Goal: Transaction & Acquisition: Purchase product/service

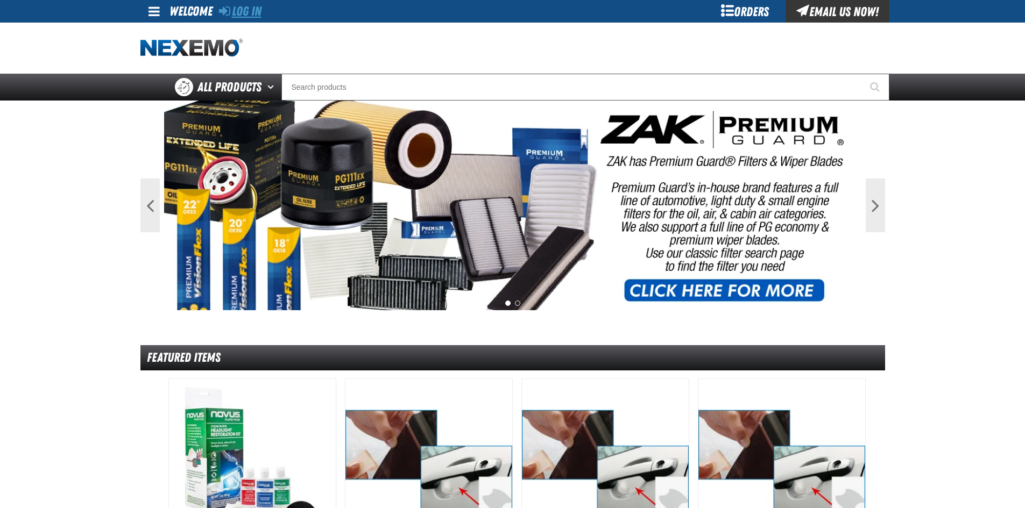
click at [254, 11] on link "Log In" at bounding box center [240, 11] width 43 height 15
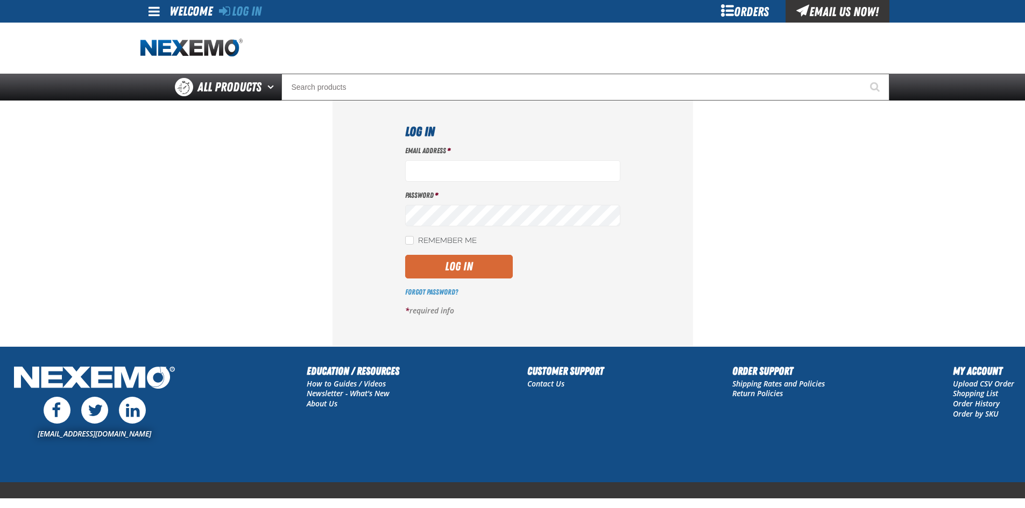
type input "[EMAIL_ADDRESS][DOMAIN_NAME]"
click at [470, 261] on button "Log In" at bounding box center [459, 267] width 108 height 24
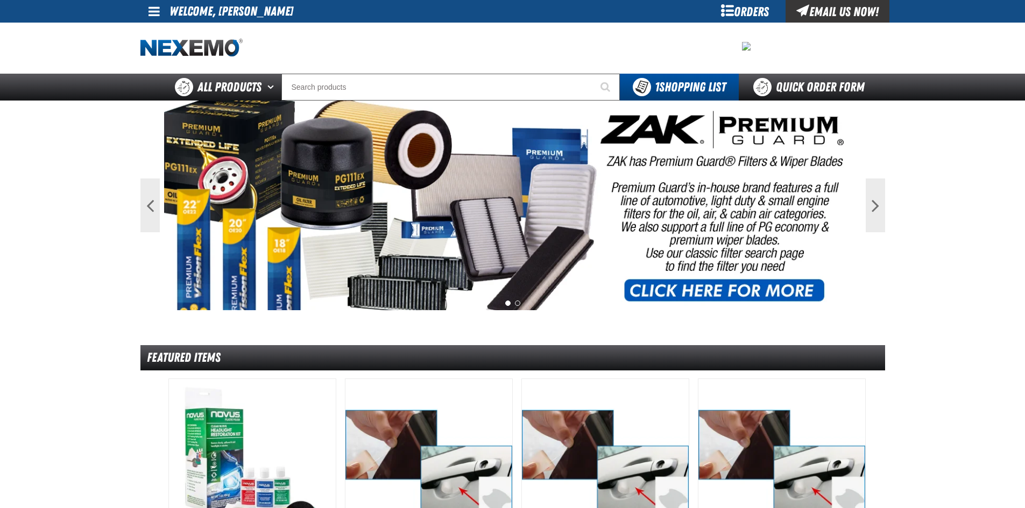
click at [158, 10] on span at bounding box center [153, 11] width 11 height 13
click at [172, 34] on link "My Account My Account" at bounding box center [169, 32] width 48 height 10
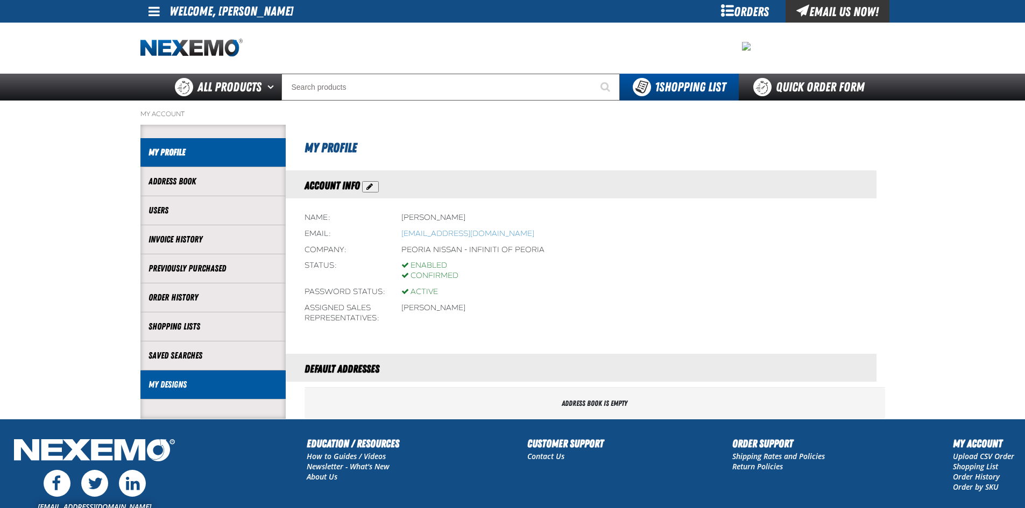
click at [217, 376] on li "My Designs" at bounding box center [212, 385] width 145 height 29
click at [228, 390] on link "My Designs" at bounding box center [212, 385] width 129 height 12
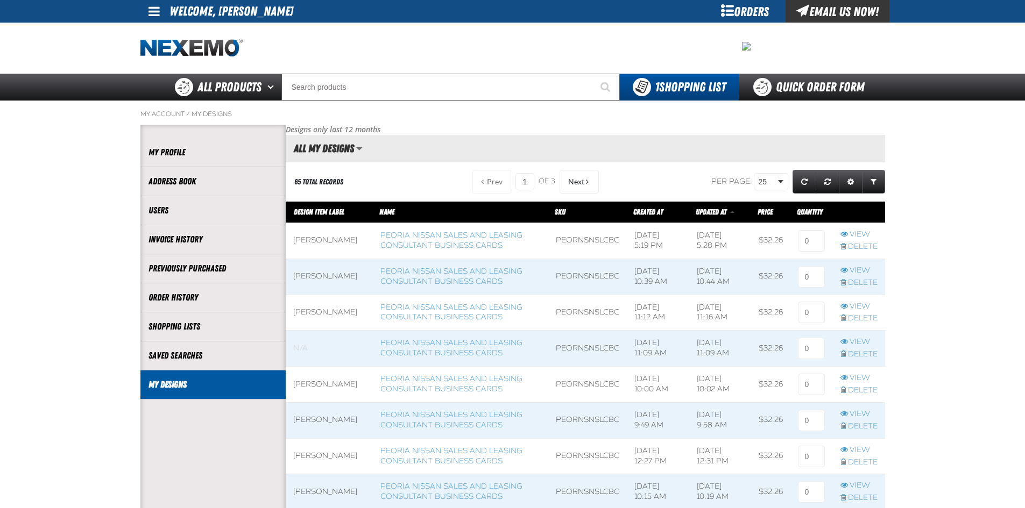
scroll to position [1, 1]
click at [470, 238] on link "Peoria Nissan Sales and Leasing Consultant Business Cards" at bounding box center [451, 240] width 142 height 19
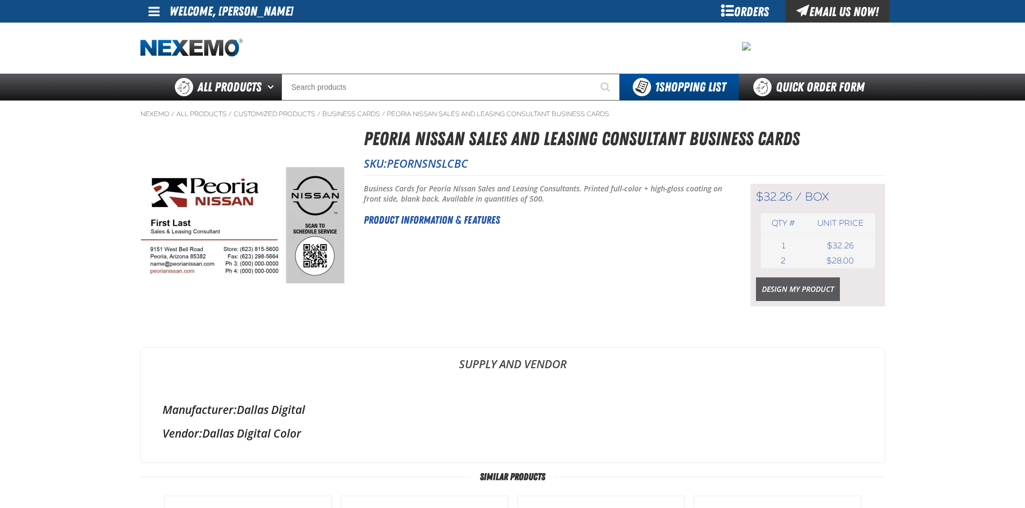
click at [782, 294] on link "Design My Product" at bounding box center [798, 290] width 84 height 24
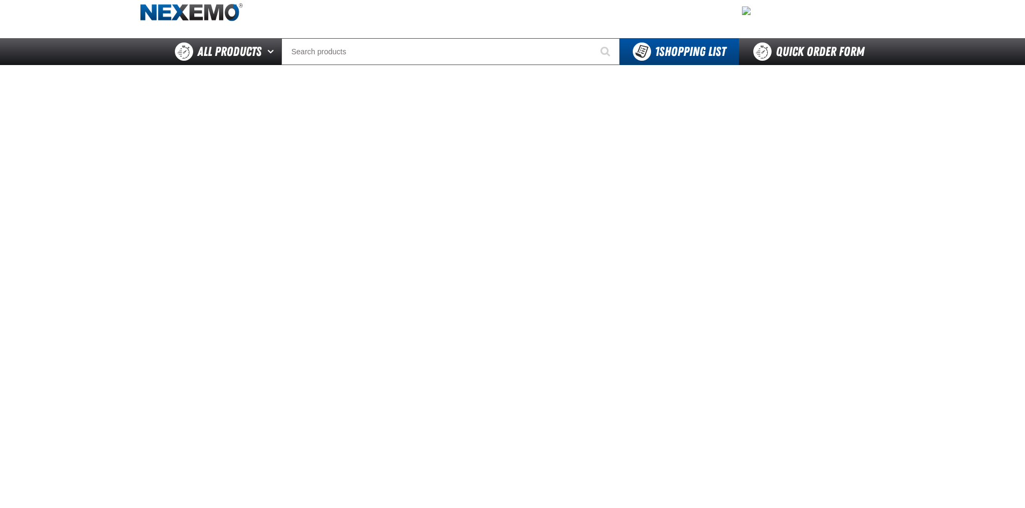
scroll to position [54, 0]
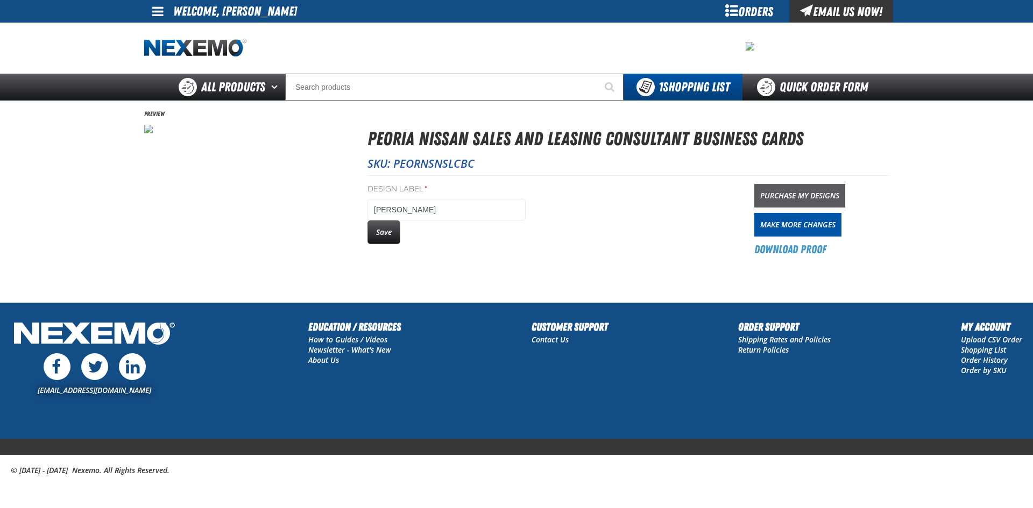
click at [798, 187] on link "Purchase My Designs" at bounding box center [799, 196] width 91 height 24
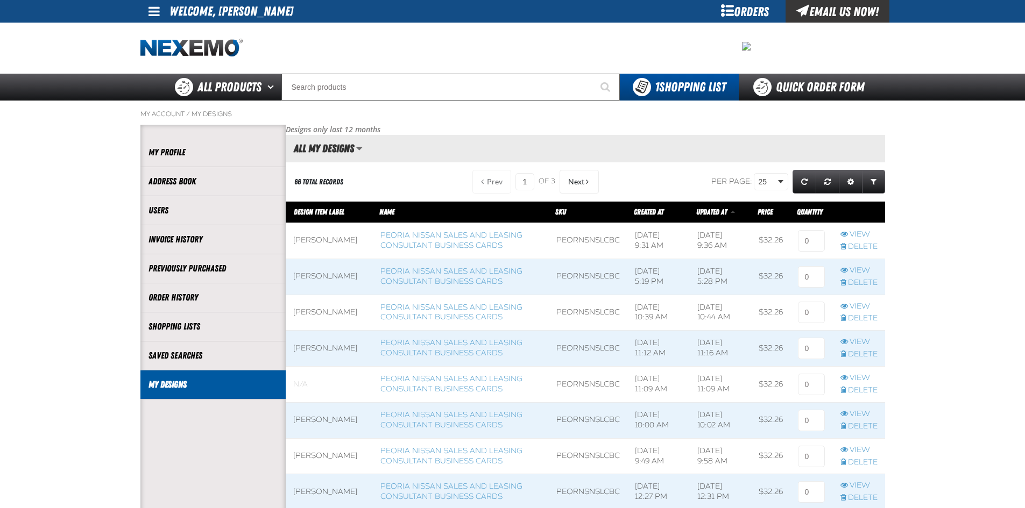
scroll to position [1, 1]
click at [805, 240] on input at bounding box center [811, 241] width 27 height 22
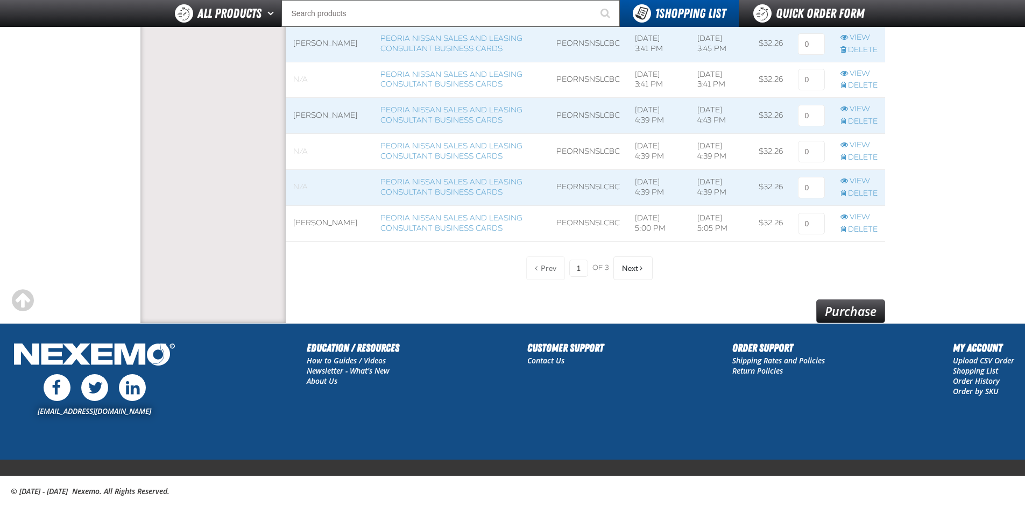
scroll to position [874, 0]
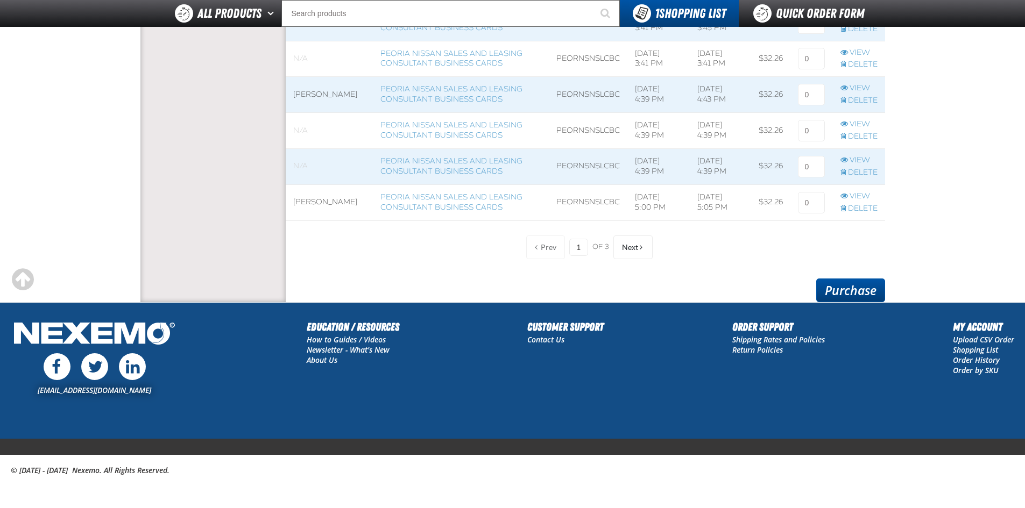
type input "1"
click at [861, 294] on link "Purchase" at bounding box center [850, 291] width 69 height 24
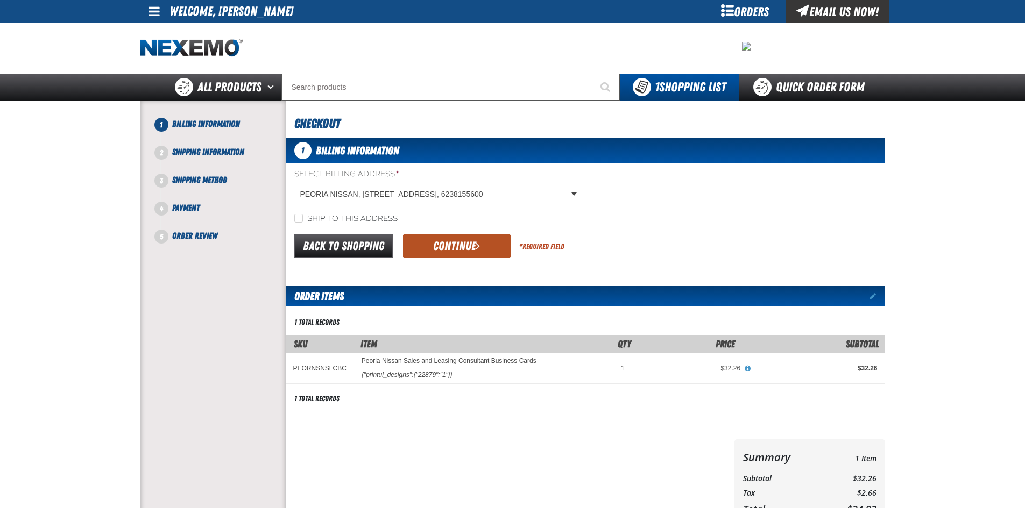
click at [471, 252] on button "Continue" at bounding box center [457, 247] width 108 height 24
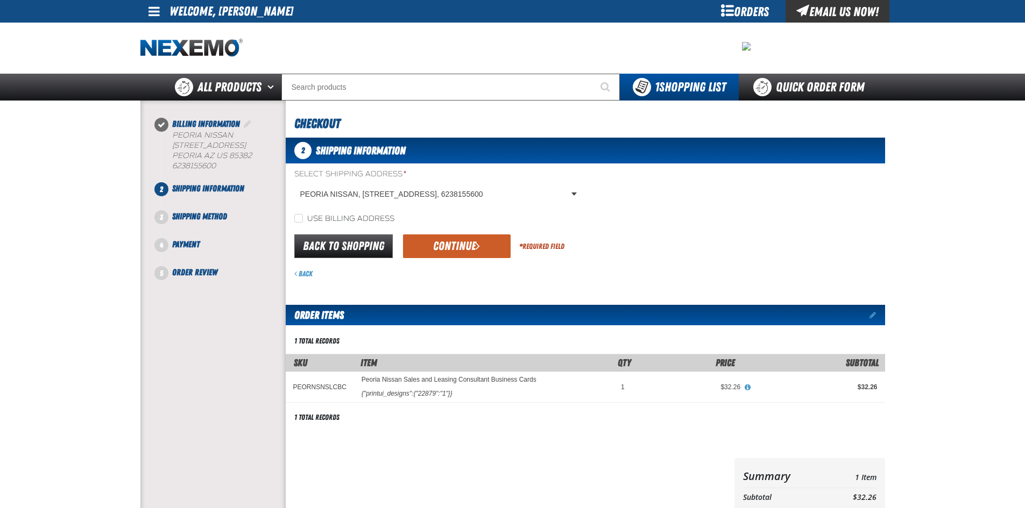
click at [471, 252] on button "Continue" at bounding box center [457, 247] width 108 height 24
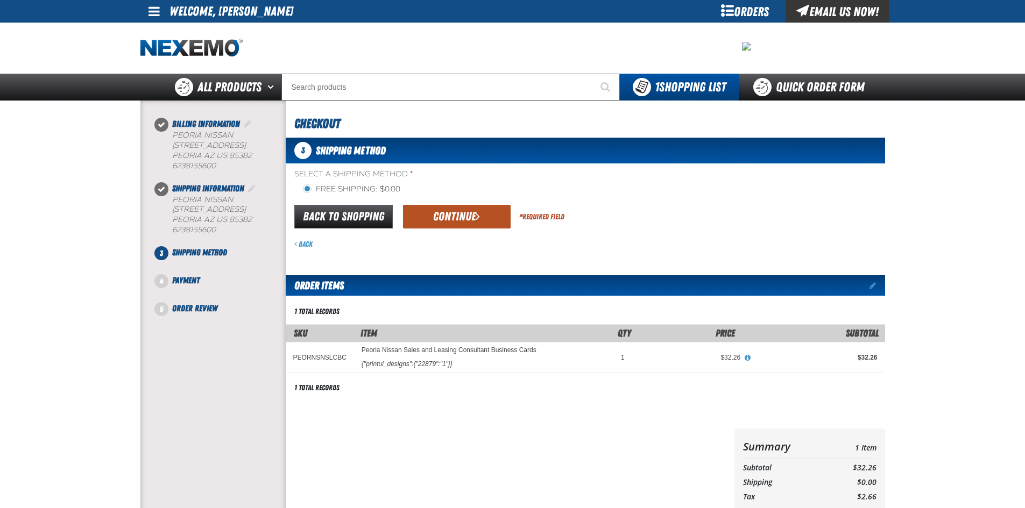
click at [469, 220] on button "Continue" at bounding box center [457, 217] width 108 height 24
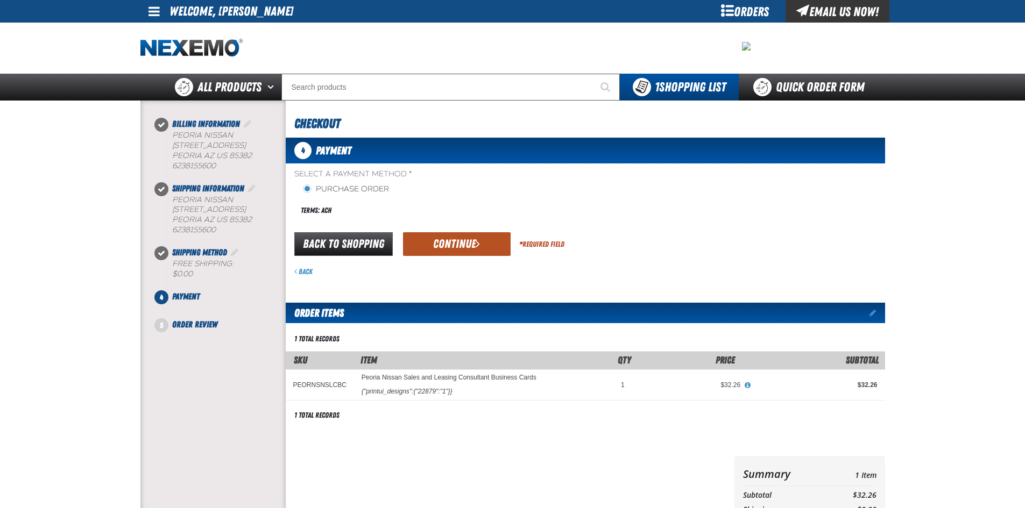
click at [430, 239] on button "Continue" at bounding box center [457, 244] width 108 height 24
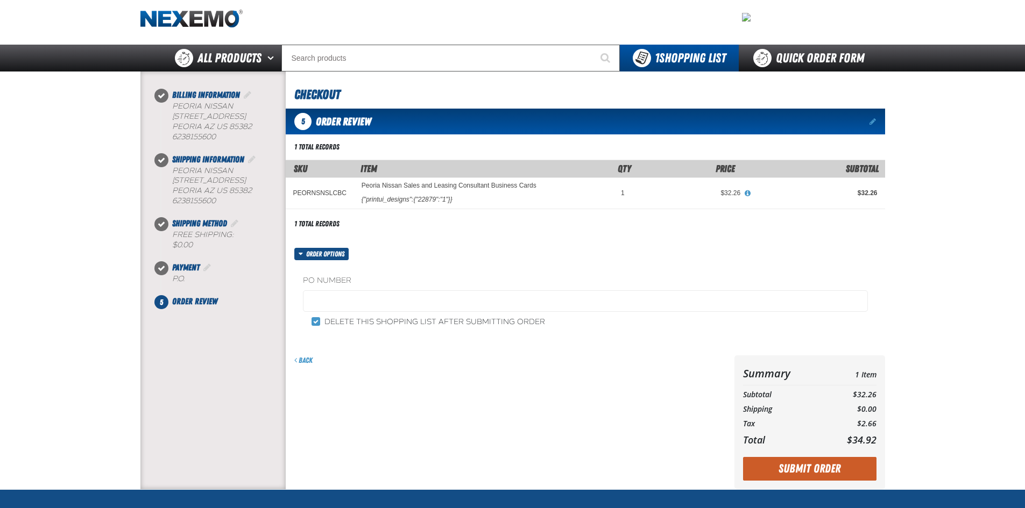
scroll to position [54, 0]
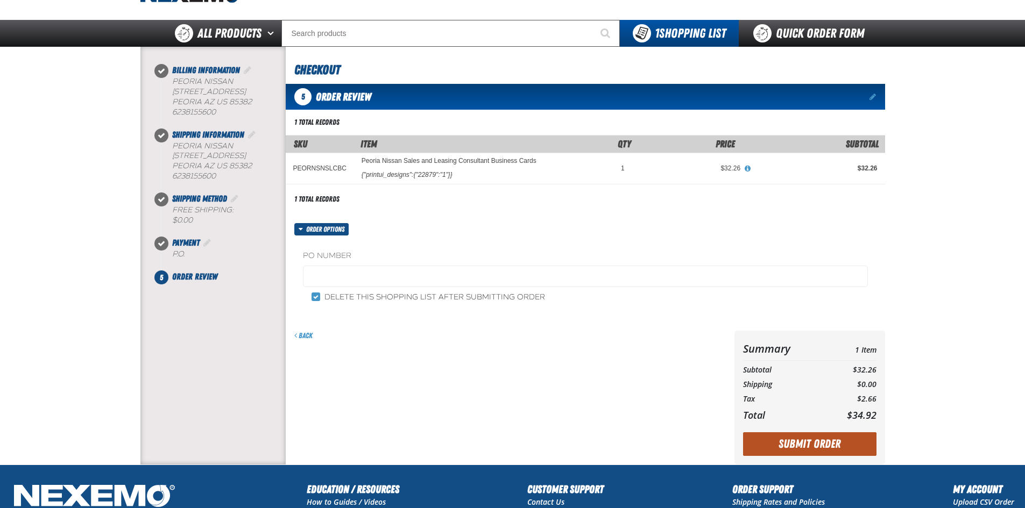
click at [791, 448] on button "Submit Order" at bounding box center [809, 445] width 133 height 24
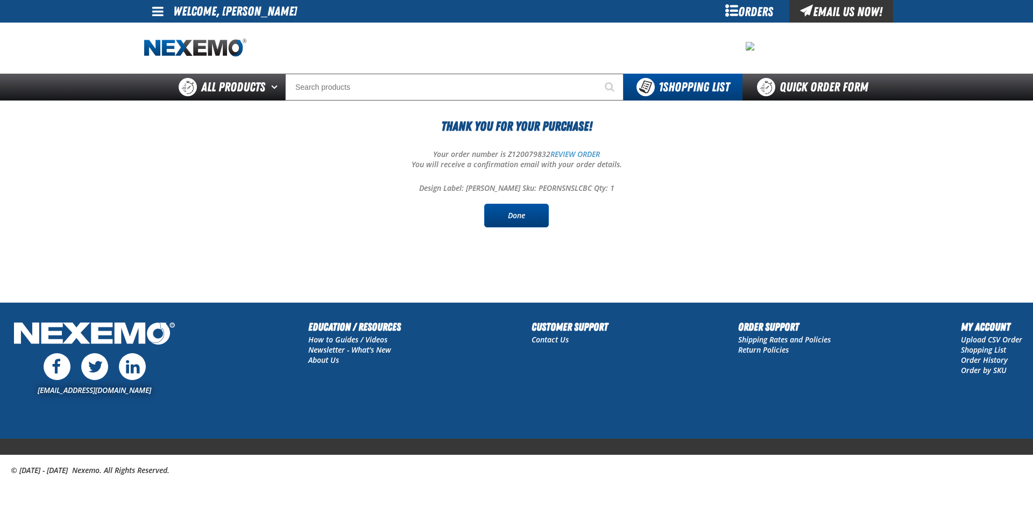
click at [535, 225] on link "Done" at bounding box center [516, 216] width 65 height 24
click at [529, 226] on link "Done" at bounding box center [516, 216] width 65 height 24
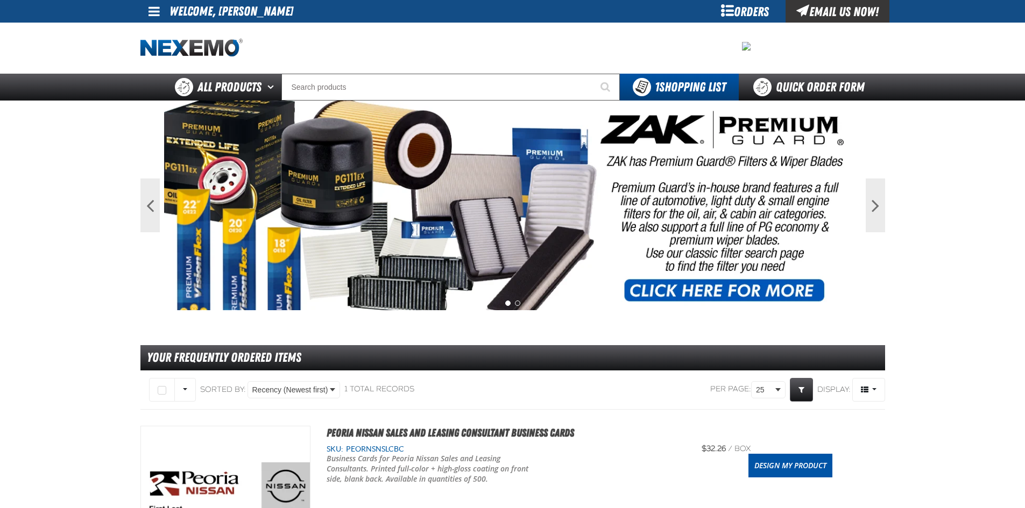
click at [145, 15] on link at bounding box center [154, 11] width 29 height 23
click at [158, 59] on ul "My Account My Account Support Ticket Support Ticket Sign Out Sign Out" at bounding box center [176, 43] width 73 height 40
click at [159, 56] on img at bounding box center [191, 48] width 102 height 19
click at [148, 10] on span at bounding box center [153, 11] width 11 height 13
click at [161, 60] on ul "My Account My Account Support Ticket Support Ticket Sign Out Sign Out" at bounding box center [176, 43] width 73 height 40
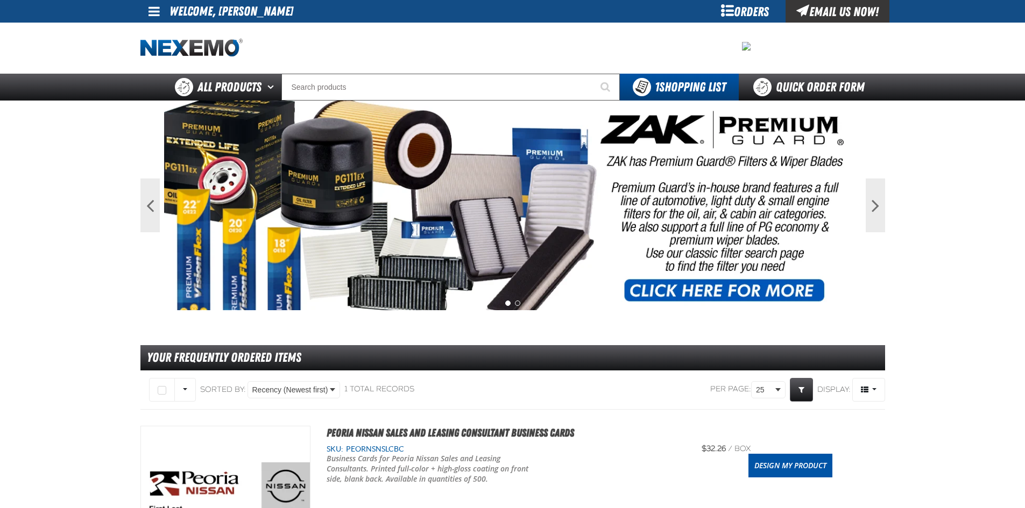
click at [162, 58] on div at bounding box center [512, 48] width 745 height 51
click at [156, 17] on span at bounding box center [153, 11] width 11 height 13
click at [154, 47] on link "Support Ticket Support Ticket" at bounding box center [174, 42] width 58 height 10
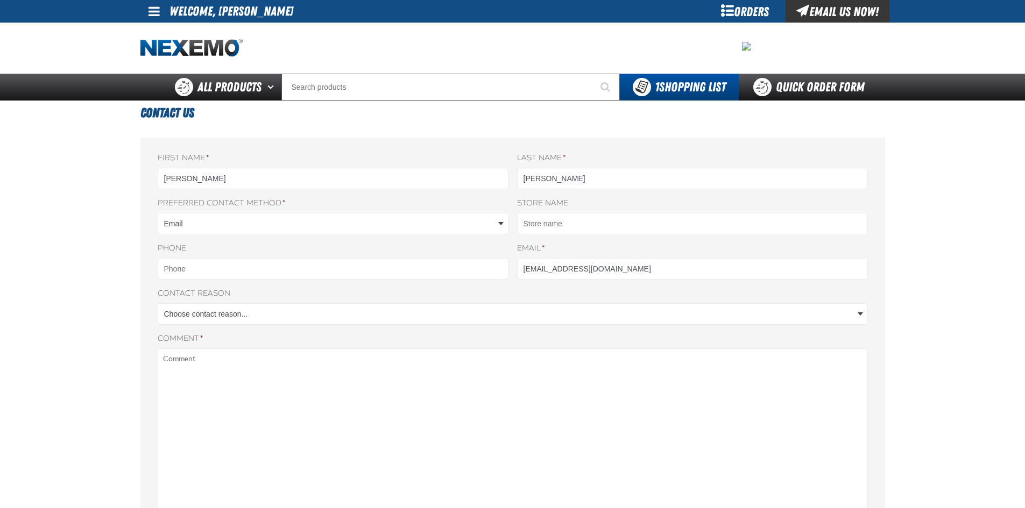
click at [60, 277] on main "Contact Us First name * [PERSON_NAME] Last name * [PERSON_NAME] [GEOGRAPHIC_DAT…" at bounding box center [512, 402] width 1025 height 603
click at [164, 15] on link at bounding box center [154, 11] width 29 height 23
click at [162, 52] on link "Sign Out Sign Out" at bounding box center [163, 52] width 37 height 10
click at [162, 52] on img "Home" at bounding box center [191, 48] width 102 height 19
